Goal: Task Accomplishment & Management: Manage account settings

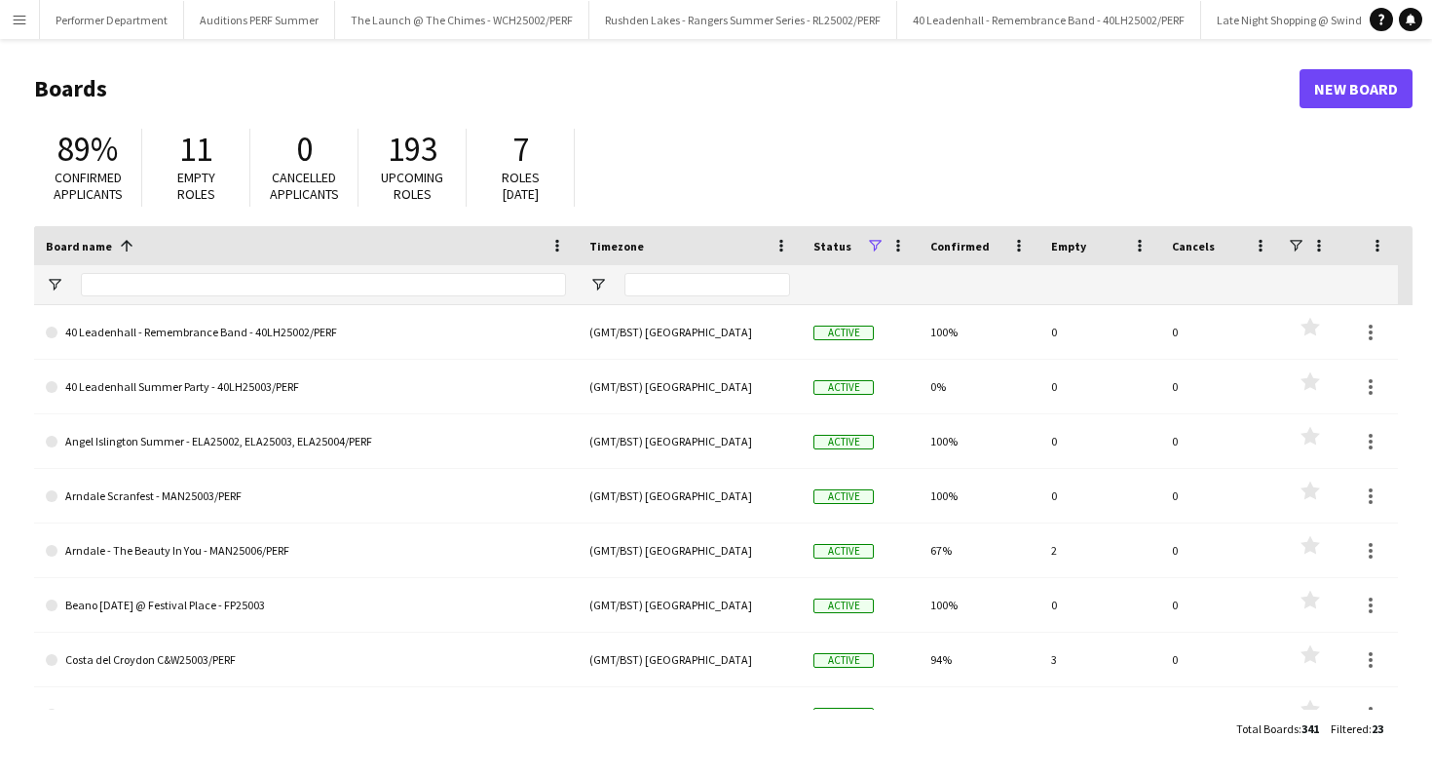
scroll to position [0, 5862]
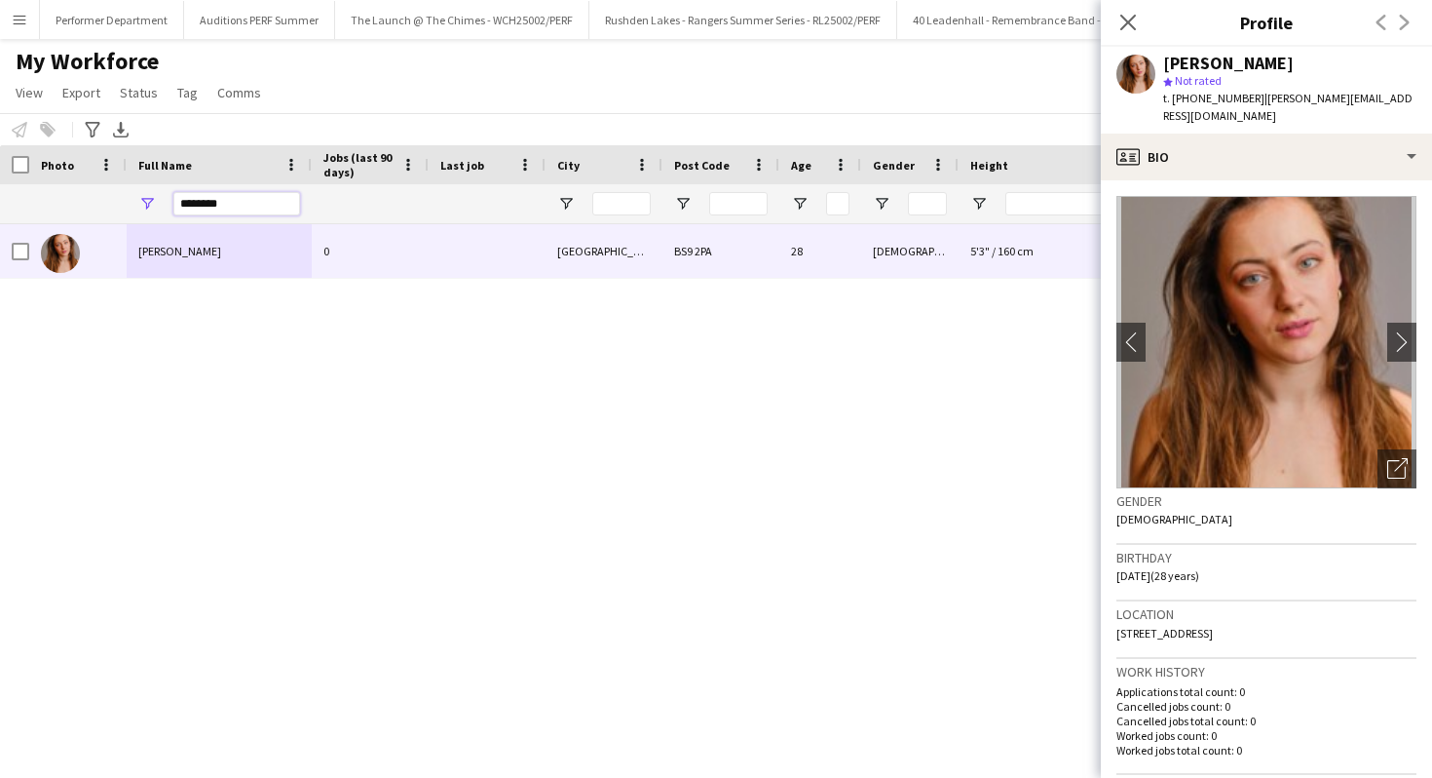
click at [238, 206] on input "********" at bounding box center [236, 203] width 127 height 23
click at [1124, 16] on icon "Close pop-in" at bounding box center [1128, 22] width 19 height 19
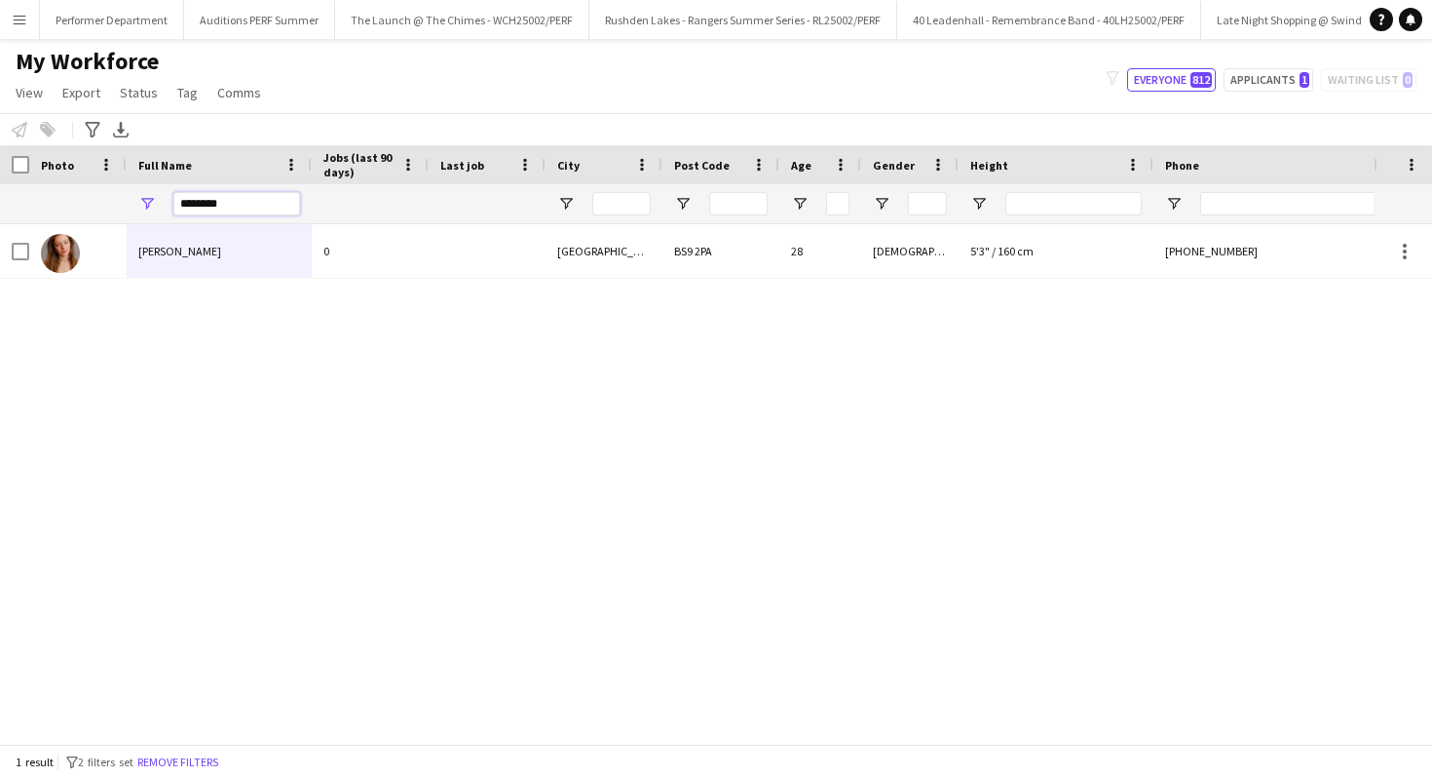
drag, startPoint x: 235, startPoint y: 211, endPoint x: 191, endPoint y: 207, distance: 44.1
click at [197, 210] on input "********" at bounding box center [236, 203] width 127 height 23
type input "*"
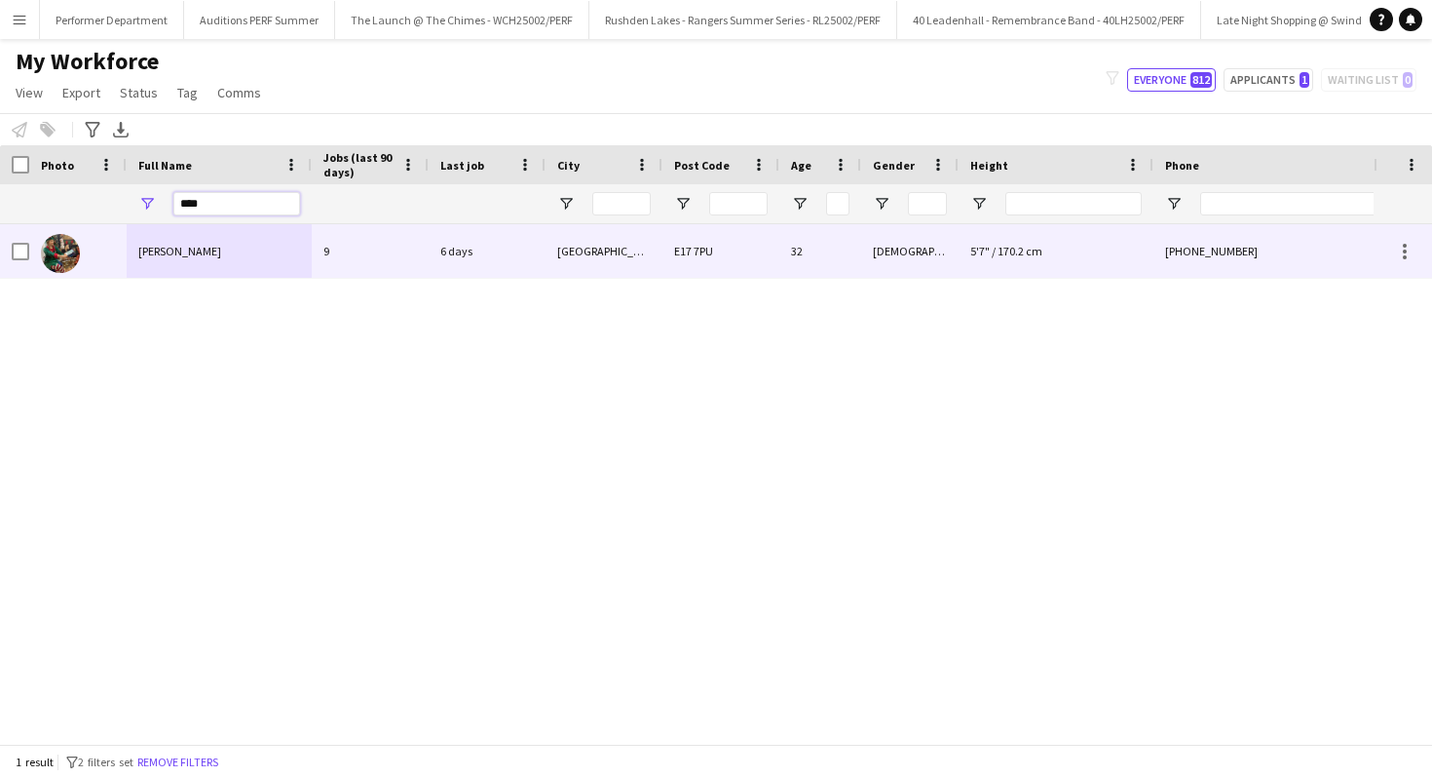
type input "****"
click at [181, 246] on span "Anna Piper" at bounding box center [179, 251] width 83 height 15
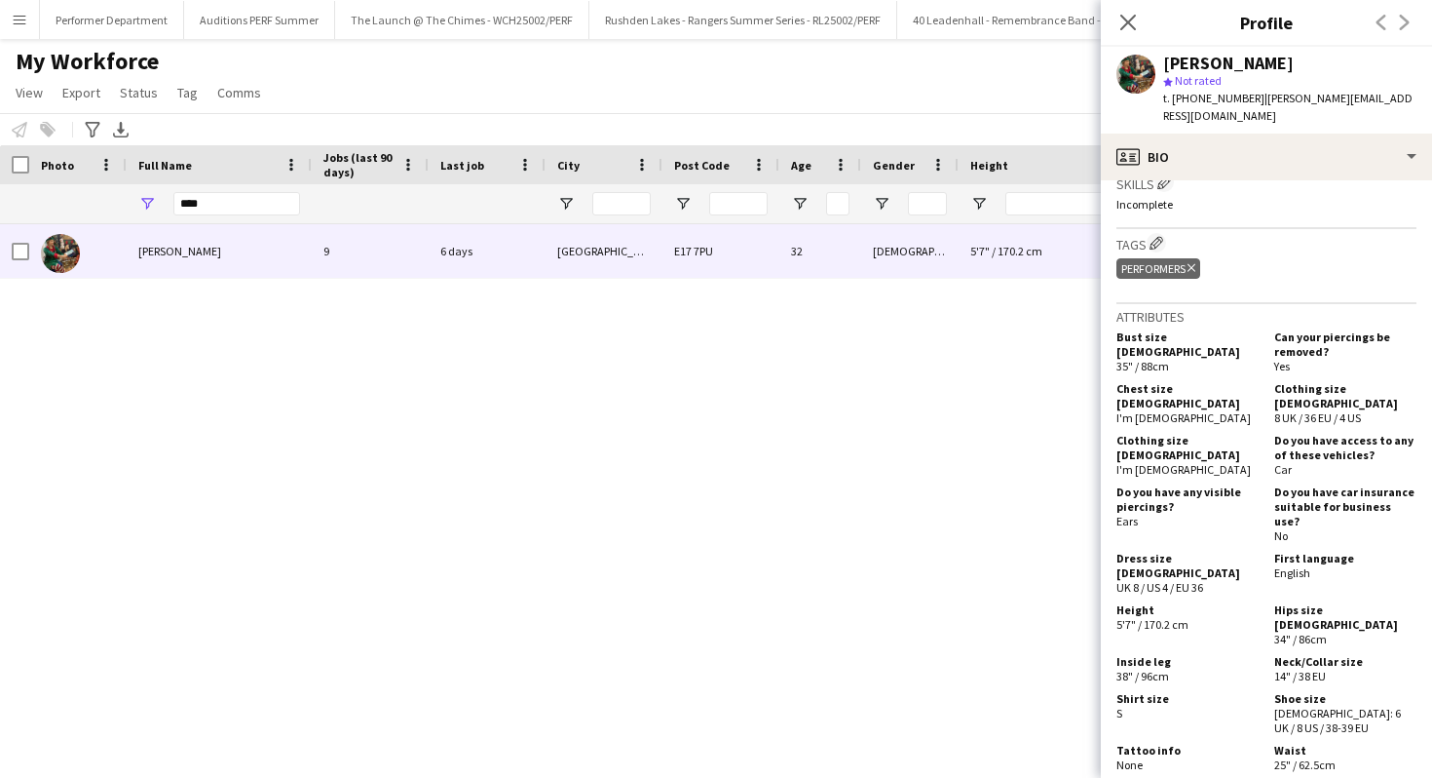
scroll to position [1114, 0]
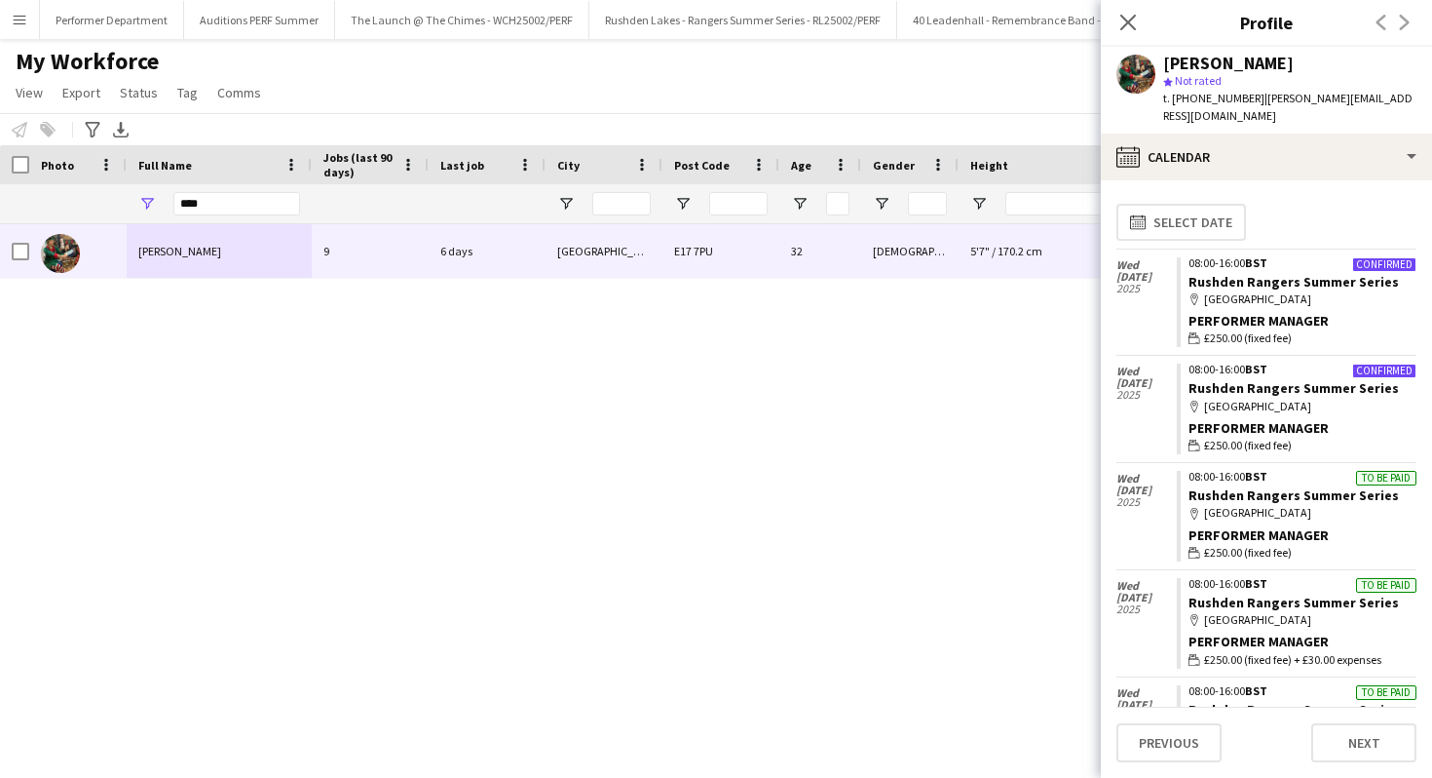
click at [1326, 504] on div "map-marker Rushden Lakes Shopping Centre" at bounding box center [1303, 513] width 228 height 18
click at [1326, 486] on link "Rushden Rangers Summer Series" at bounding box center [1294, 495] width 210 height 18
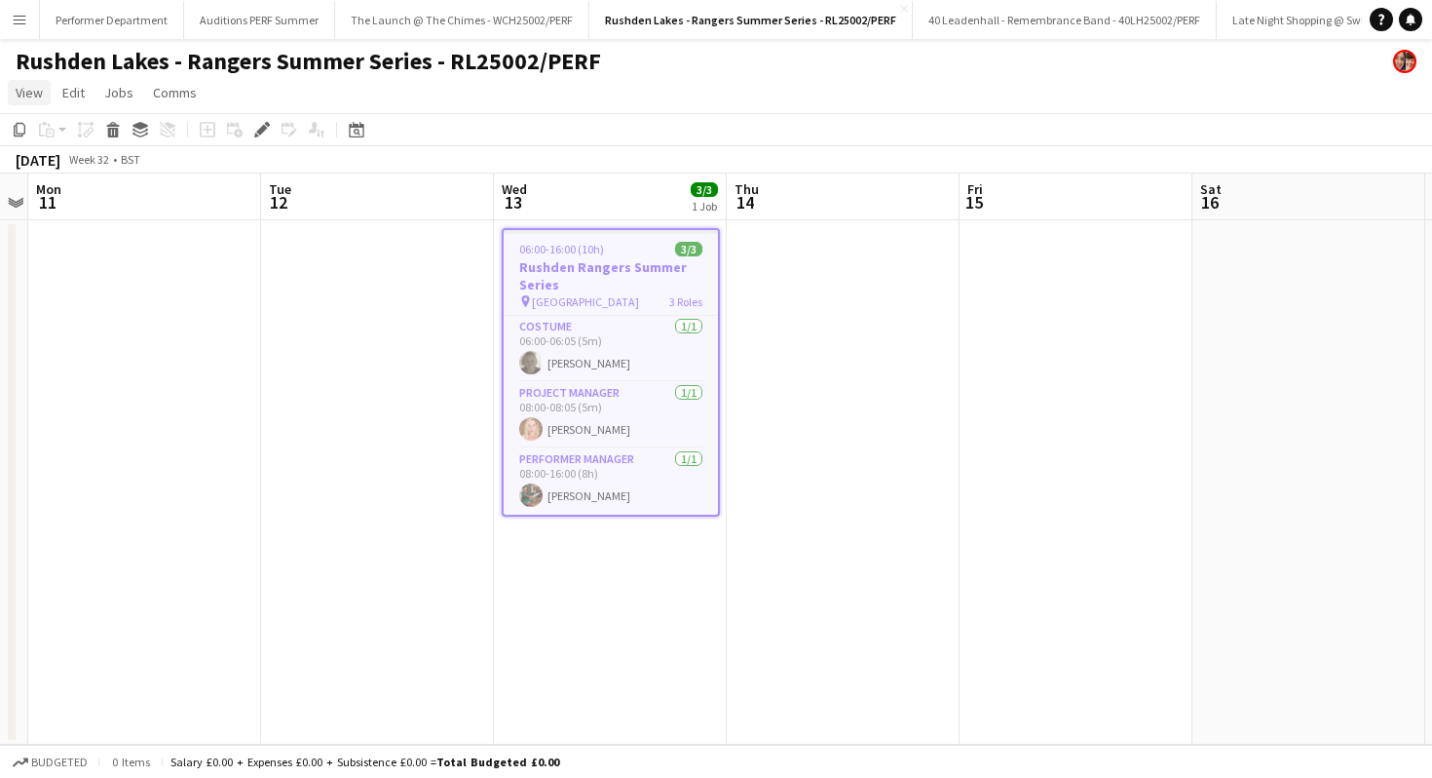
click at [28, 95] on span "View" at bounding box center [29, 93] width 27 height 18
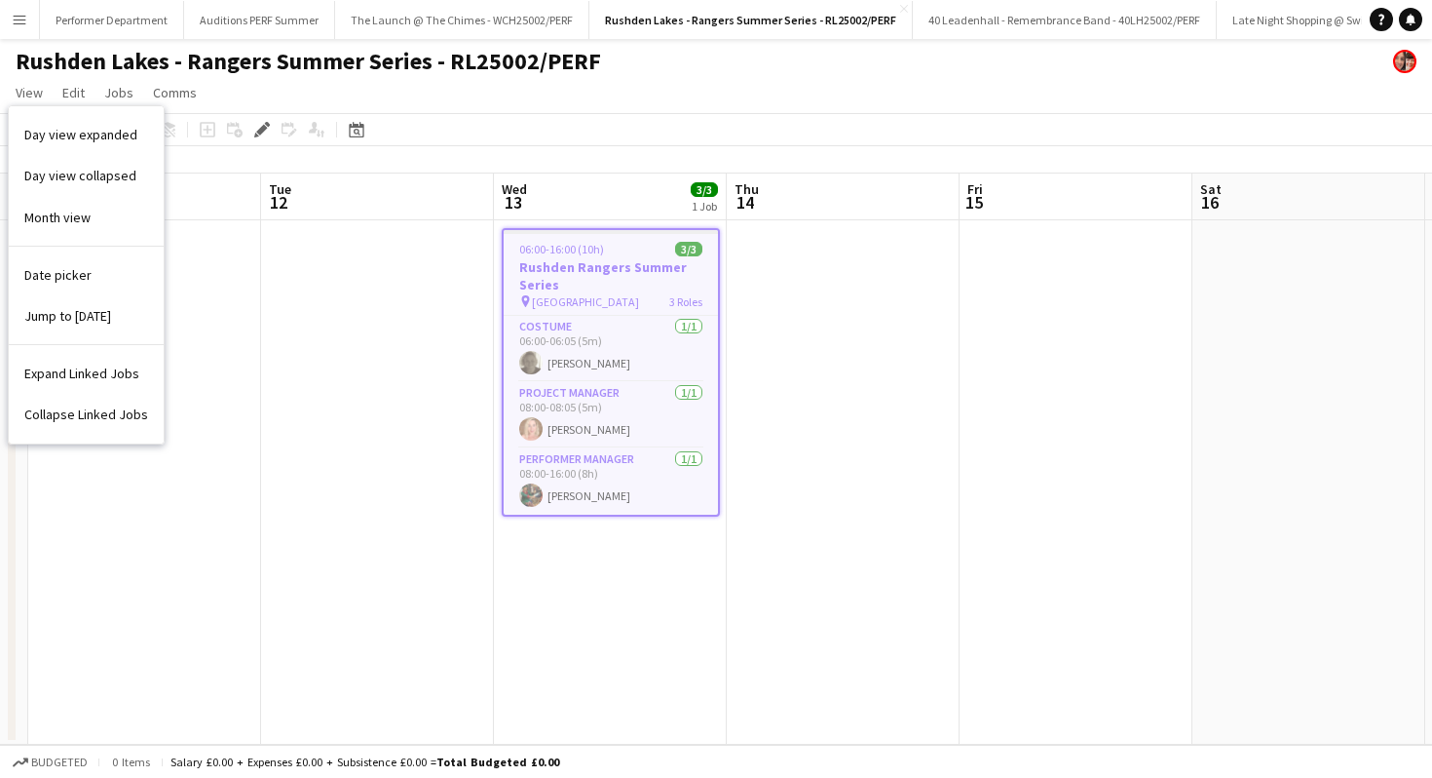
click at [718, 91] on app-page-menu "View Day view expanded Day view collapsed Month view Date picker Jump to today …" at bounding box center [716, 94] width 1432 height 37
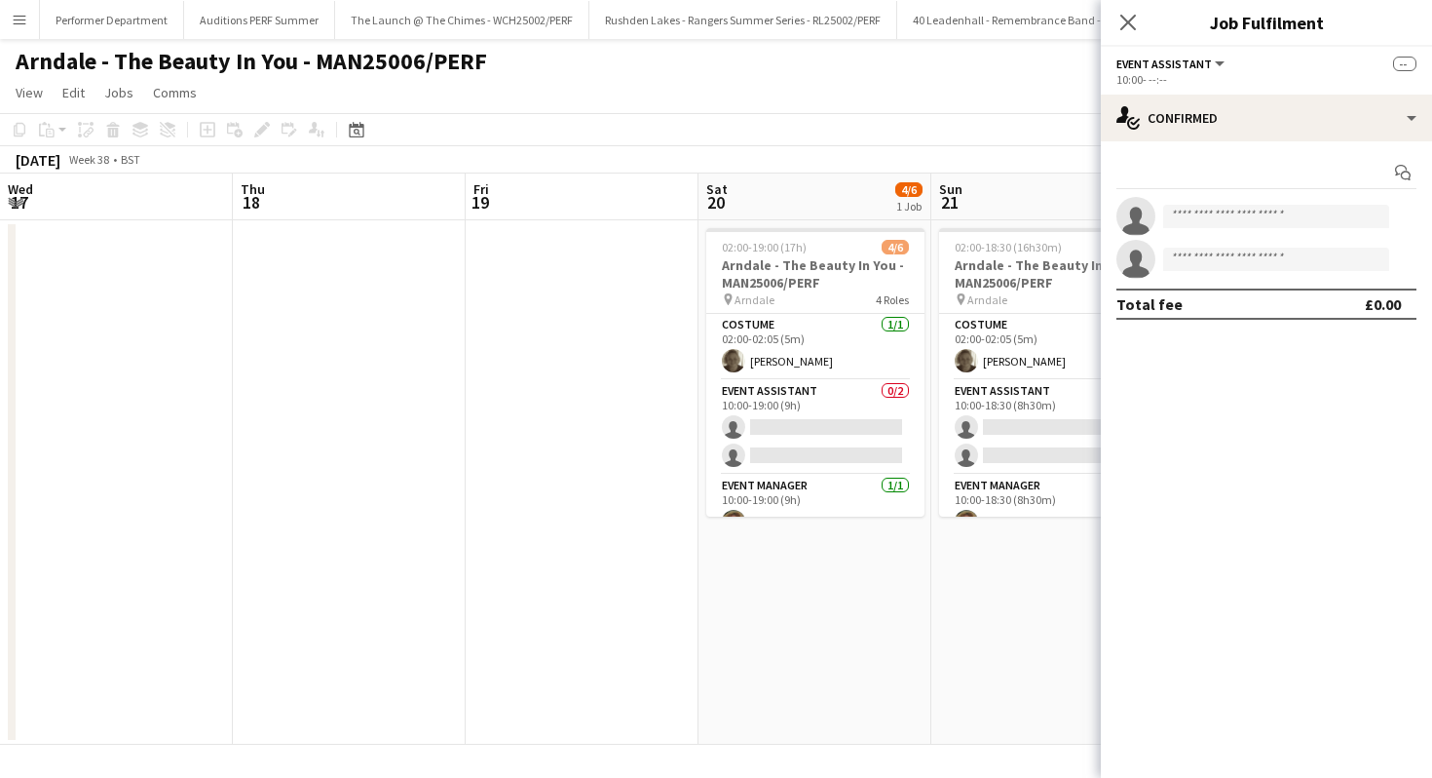
click at [26, 29] on button "Menu" at bounding box center [19, 19] width 39 height 39
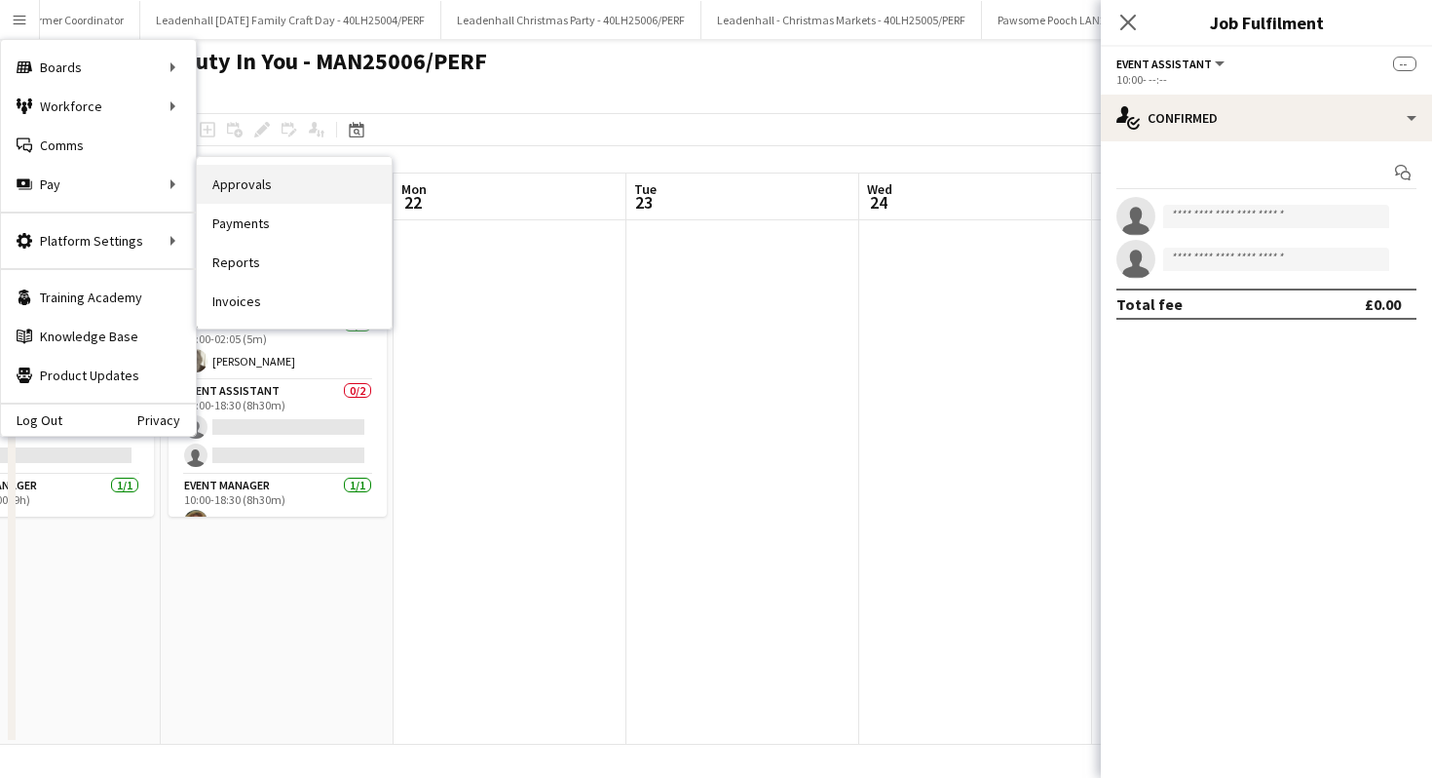
click at [281, 189] on link "Approvals" at bounding box center [294, 184] width 195 height 39
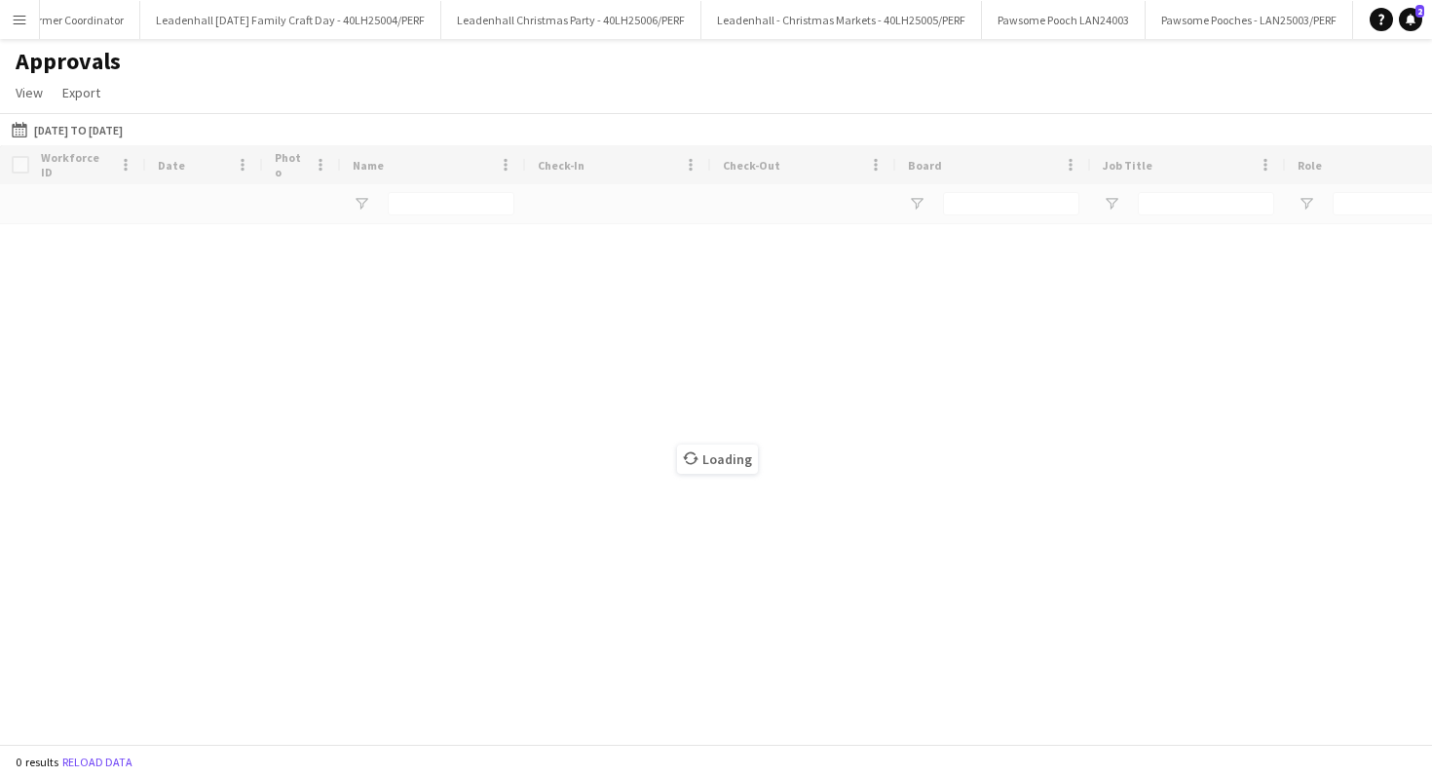
scroll to position [0, 5619]
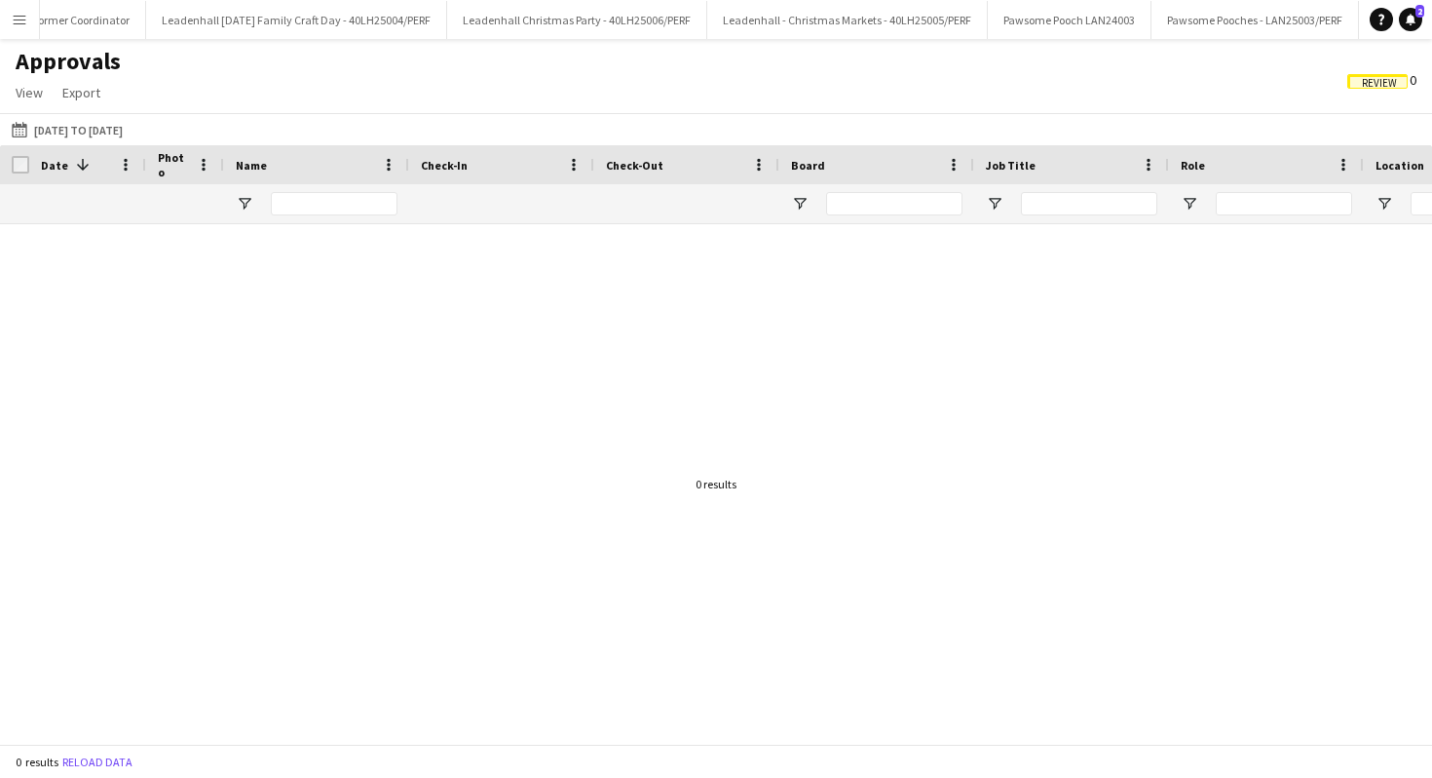
click at [18, 29] on button "Menu" at bounding box center [19, 19] width 39 height 39
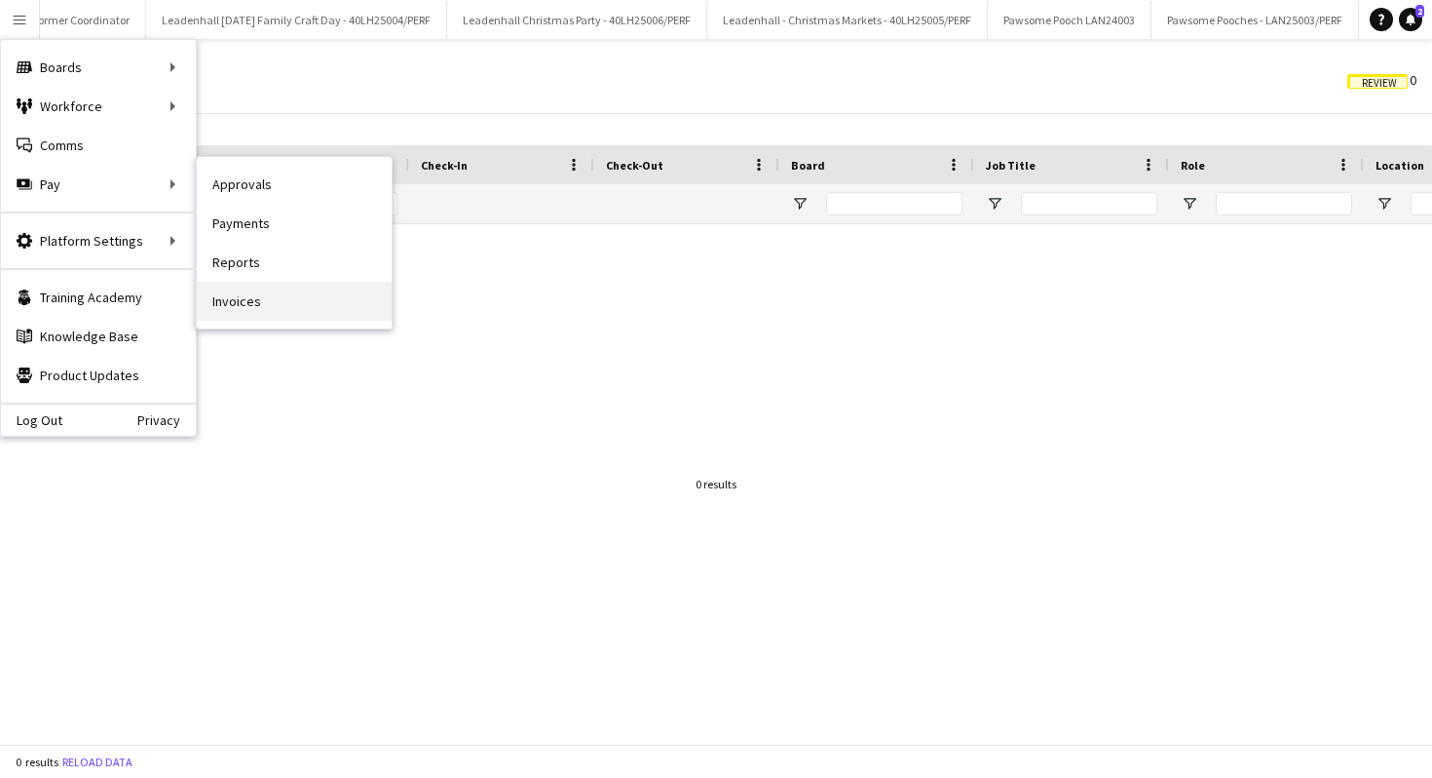
click at [260, 296] on link "Invoices" at bounding box center [294, 301] width 195 height 39
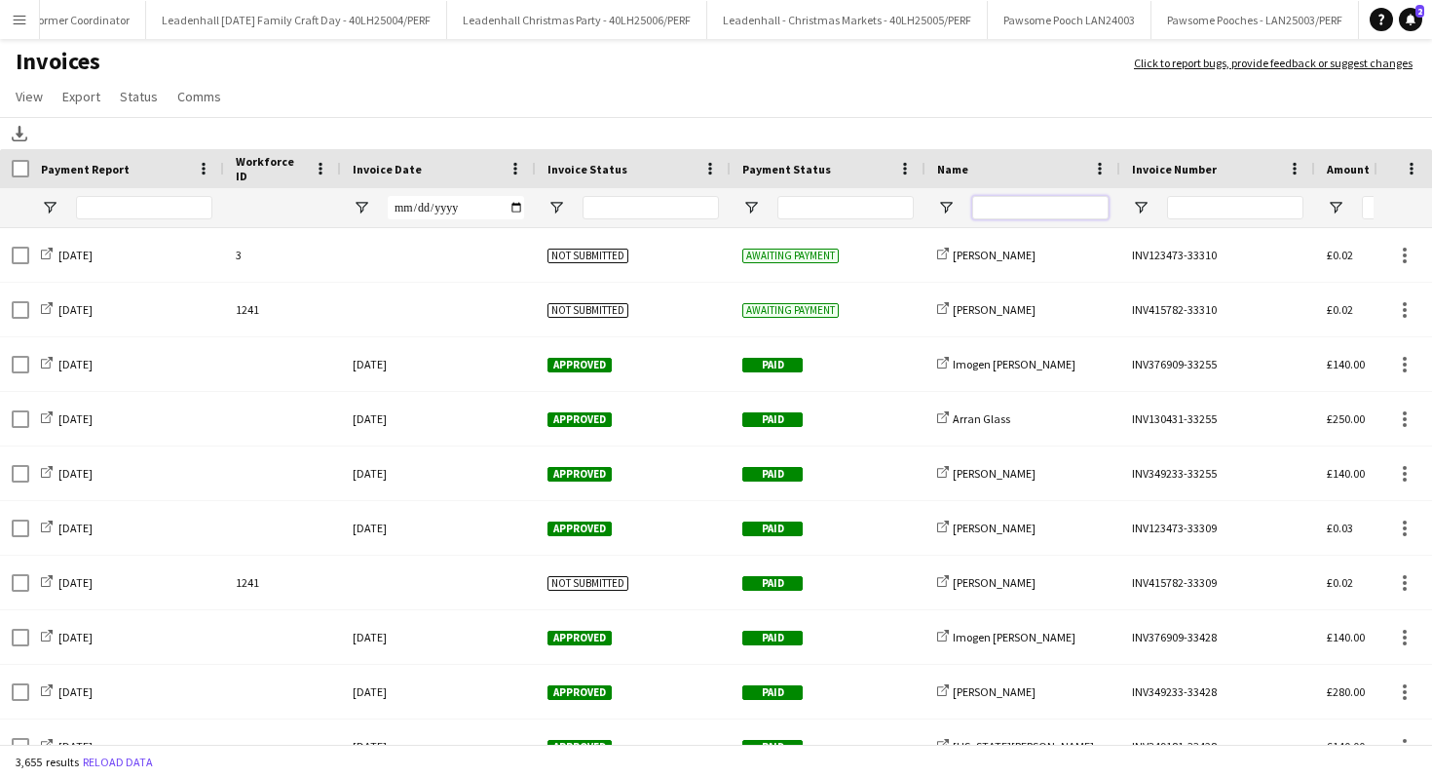
click at [1016, 209] on input "Name Filter Input" at bounding box center [1040, 207] width 136 height 23
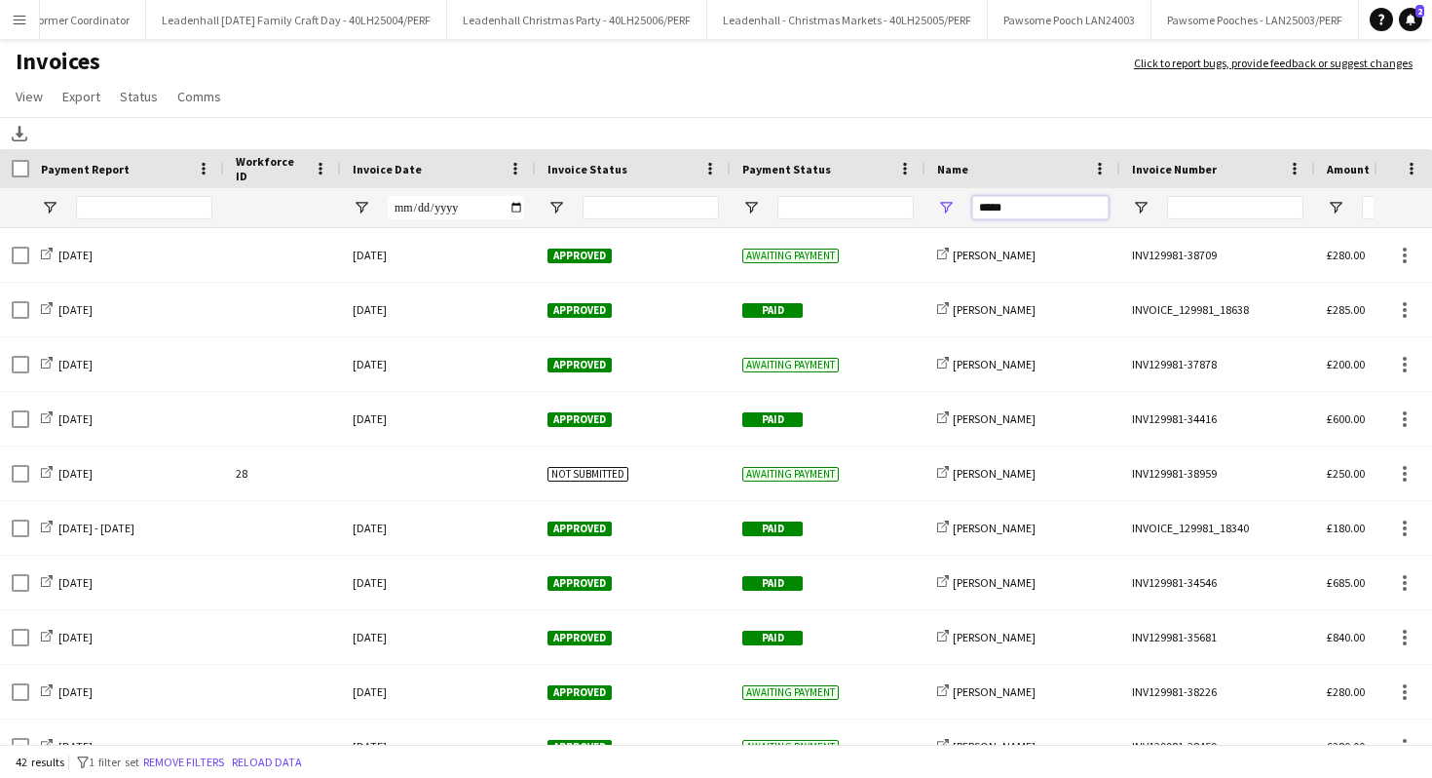
type input "*****"
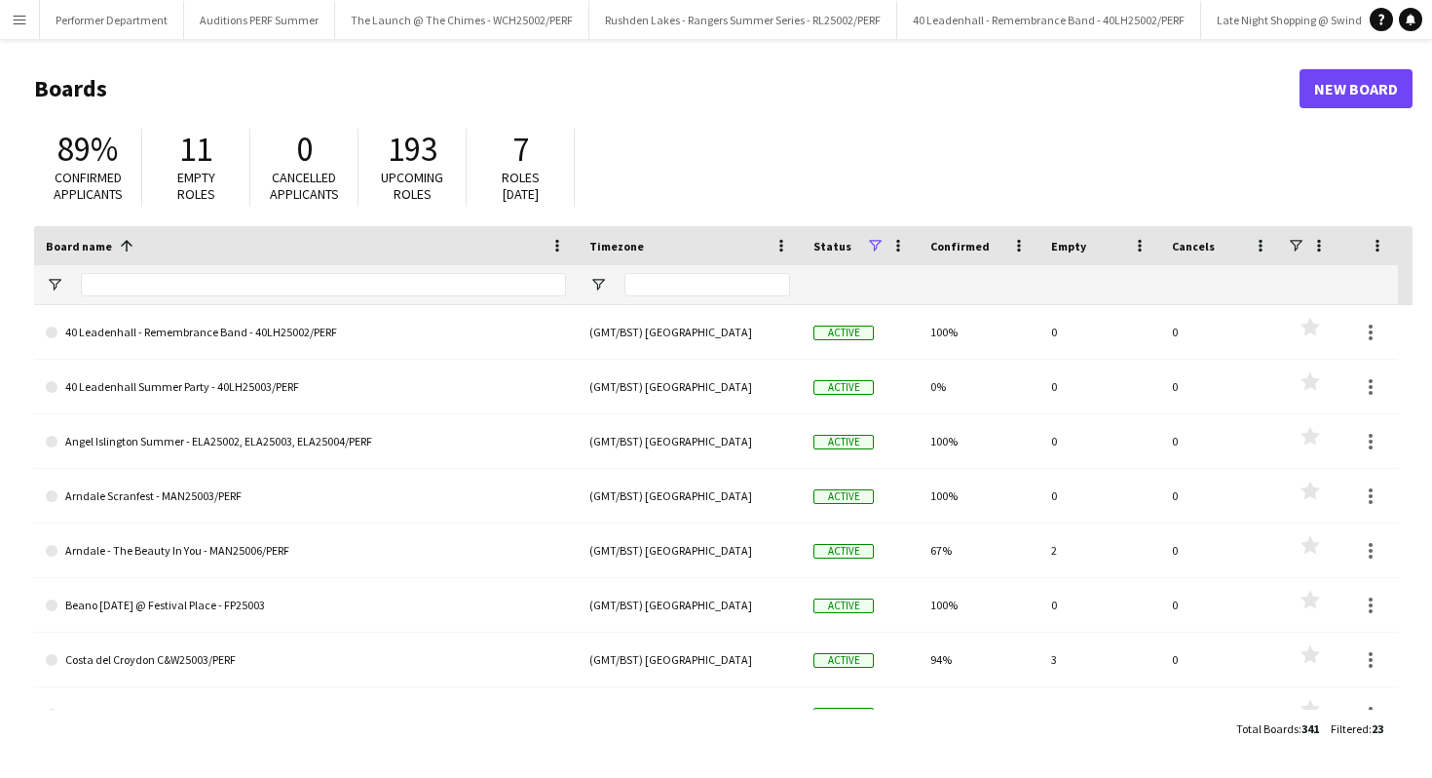
scroll to position [0, 5862]
